Goal: Task Accomplishment & Management: Manage account settings

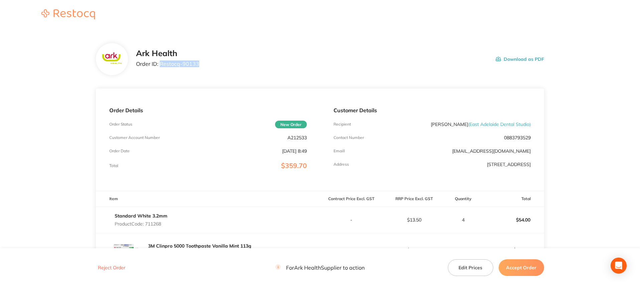
drag, startPoint x: 199, startPoint y: 64, endPoint x: 160, endPoint y: 64, distance: 38.8
click at [160, 64] on div "Ark Health Order ID: Restocq- 90133 Download as PDF" at bounding box center [340, 59] width 408 height 21
copy p "Restocq- 90133"
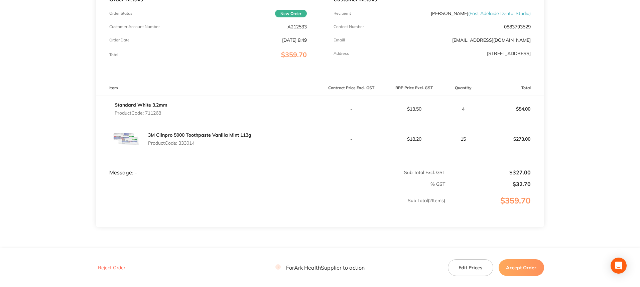
scroll to position [67, 0]
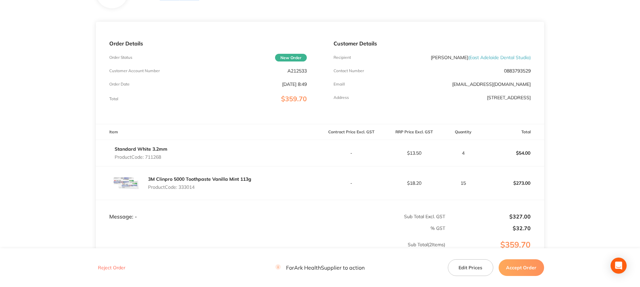
click at [520, 268] on button "Accept Order" at bounding box center [520, 267] width 45 height 17
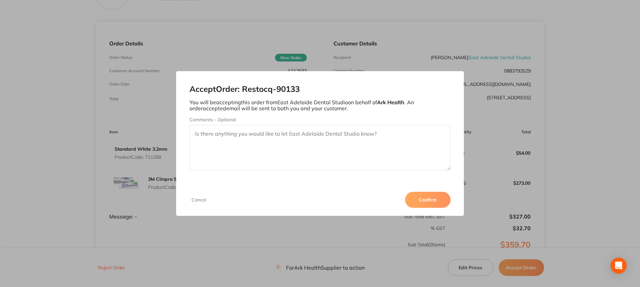
drag, startPoint x: 427, startPoint y: 200, endPoint x: 551, endPoint y: 146, distance: 134.9
click at [551, 146] on div "Accept Order: Restocq- 90133 You will be accepting this order from East Adelaid…" at bounding box center [320, 143] width 640 height 287
click at [279, 142] on textarea "Comments - Optional" at bounding box center [319, 147] width 261 height 45
paste textarea "dnu - Crosstex Aspirator Tip Surgical Standard White 3.2mm^"
drag, startPoint x: 316, startPoint y: 133, endPoint x: 324, endPoint y: 133, distance: 8.4
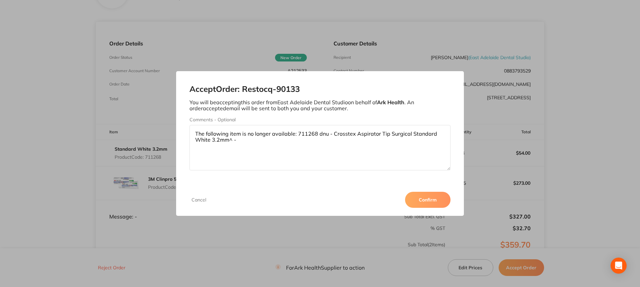
click at [317, 133] on textarea "The following item is no longer available: 711268 dnu - Crosstex Aspirator Tip …" at bounding box center [319, 147] width 261 height 45
click at [221, 142] on textarea "The following item is no longer available: 711268 Crosstex Aspirator Tip Surgic…" at bounding box center [319, 147] width 261 height 45
type textarea "The following item is no longer available: 711268 Crosstex Aspirator Tip Surgic…"
click at [439, 202] on button "Confirm" at bounding box center [427, 200] width 45 height 16
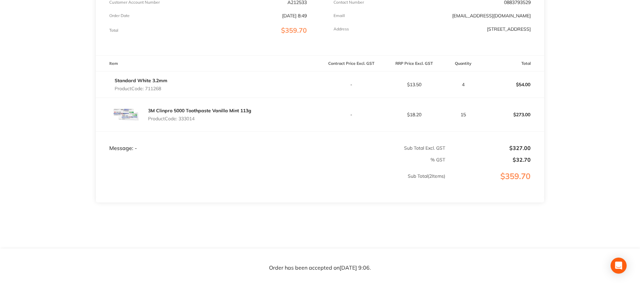
scroll to position [143, 0]
